Goal: Task Accomplishment & Management: Use online tool/utility

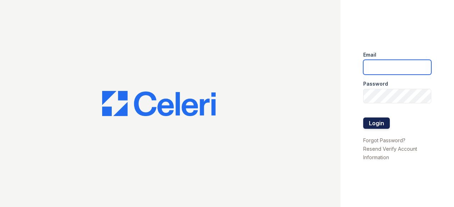
type input "franklin.pm@cafmanagement.com"
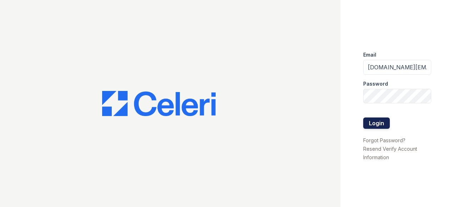
click at [371, 125] on button "Login" at bounding box center [376, 123] width 27 height 11
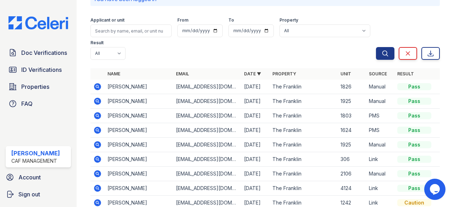
scroll to position [44, 0]
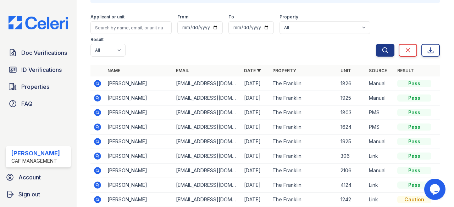
click at [99, 112] on icon at bounding box center [97, 112] width 7 height 7
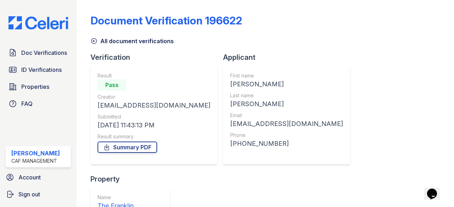
scroll to position [62, 0]
